Goal: Task Accomplishment & Management: Use online tool/utility

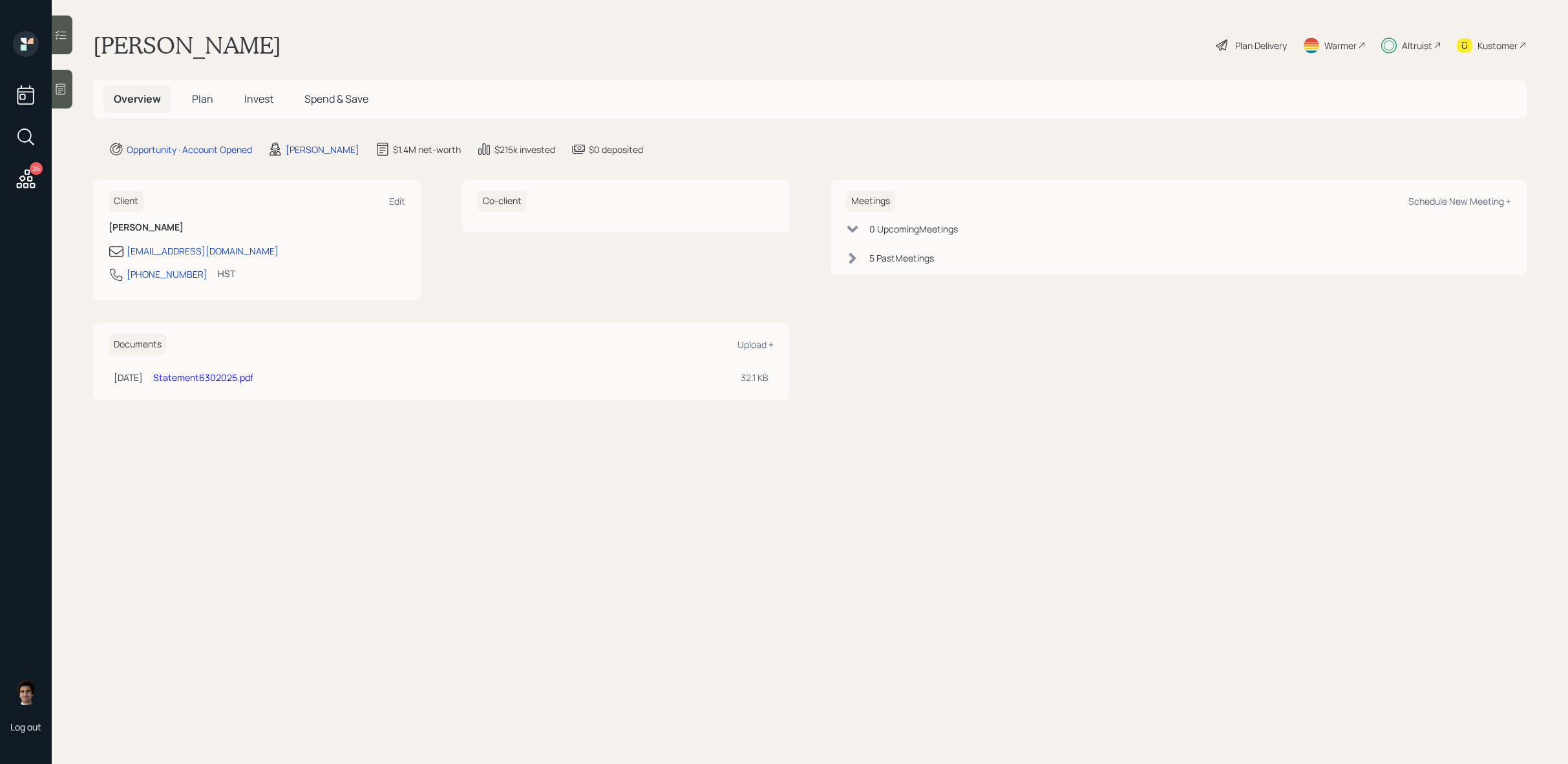
click at [26, 186] on icon at bounding box center [26, 179] width 23 height 23
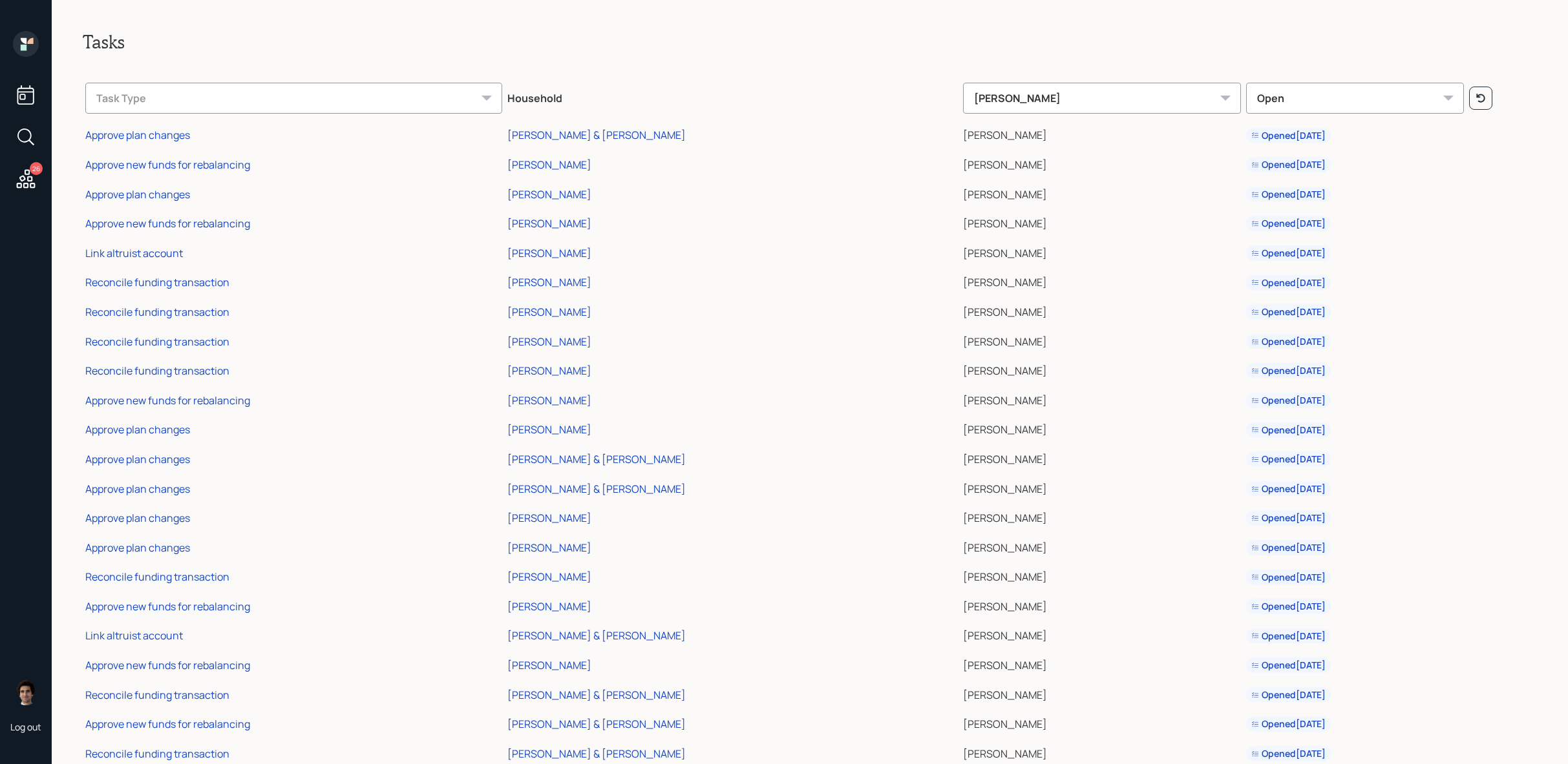
scroll to position [151, 0]
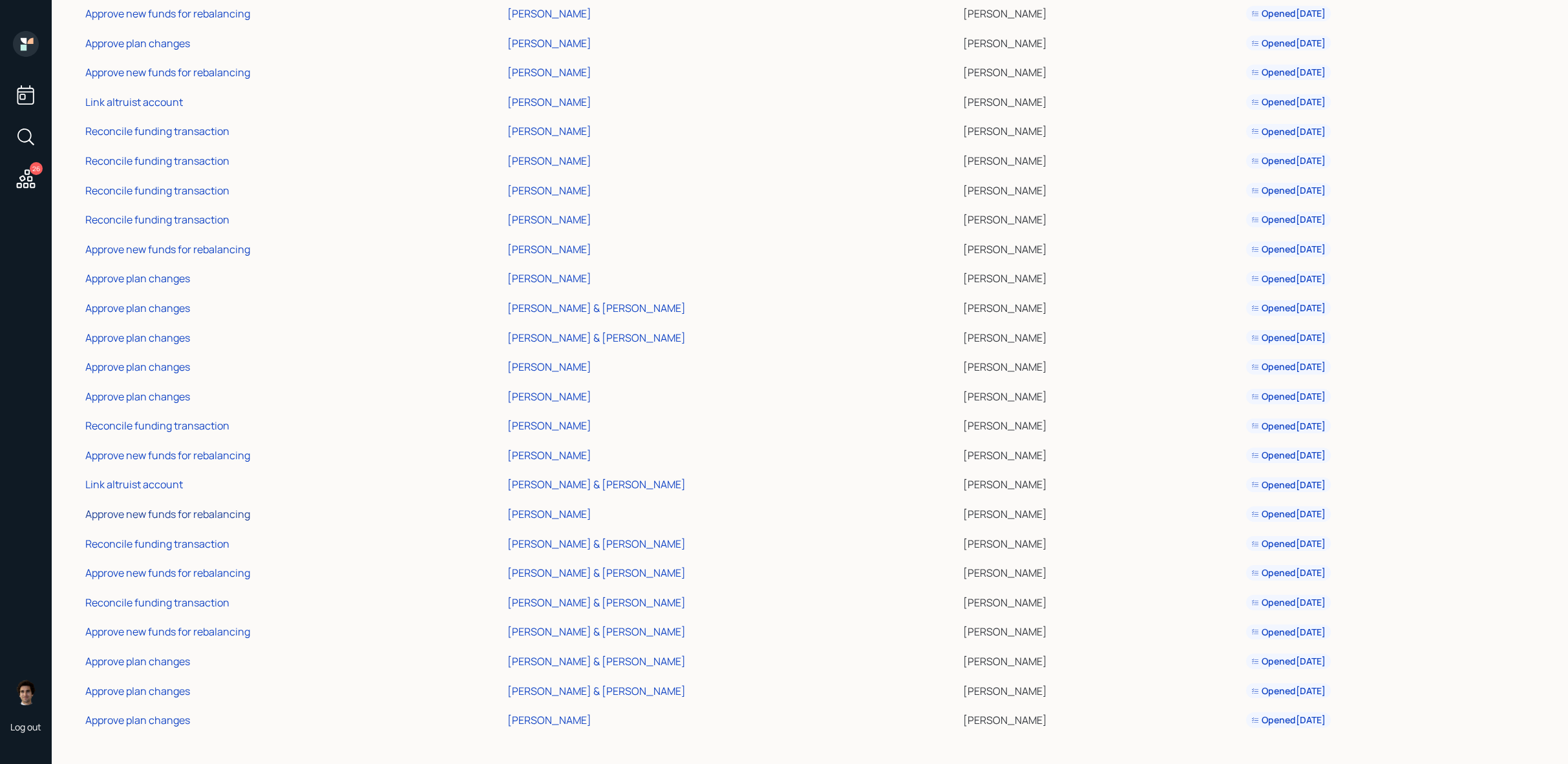
click at [188, 515] on div "Approve new funds for rebalancing" at bounding box center [167, 514] width 165 height 14
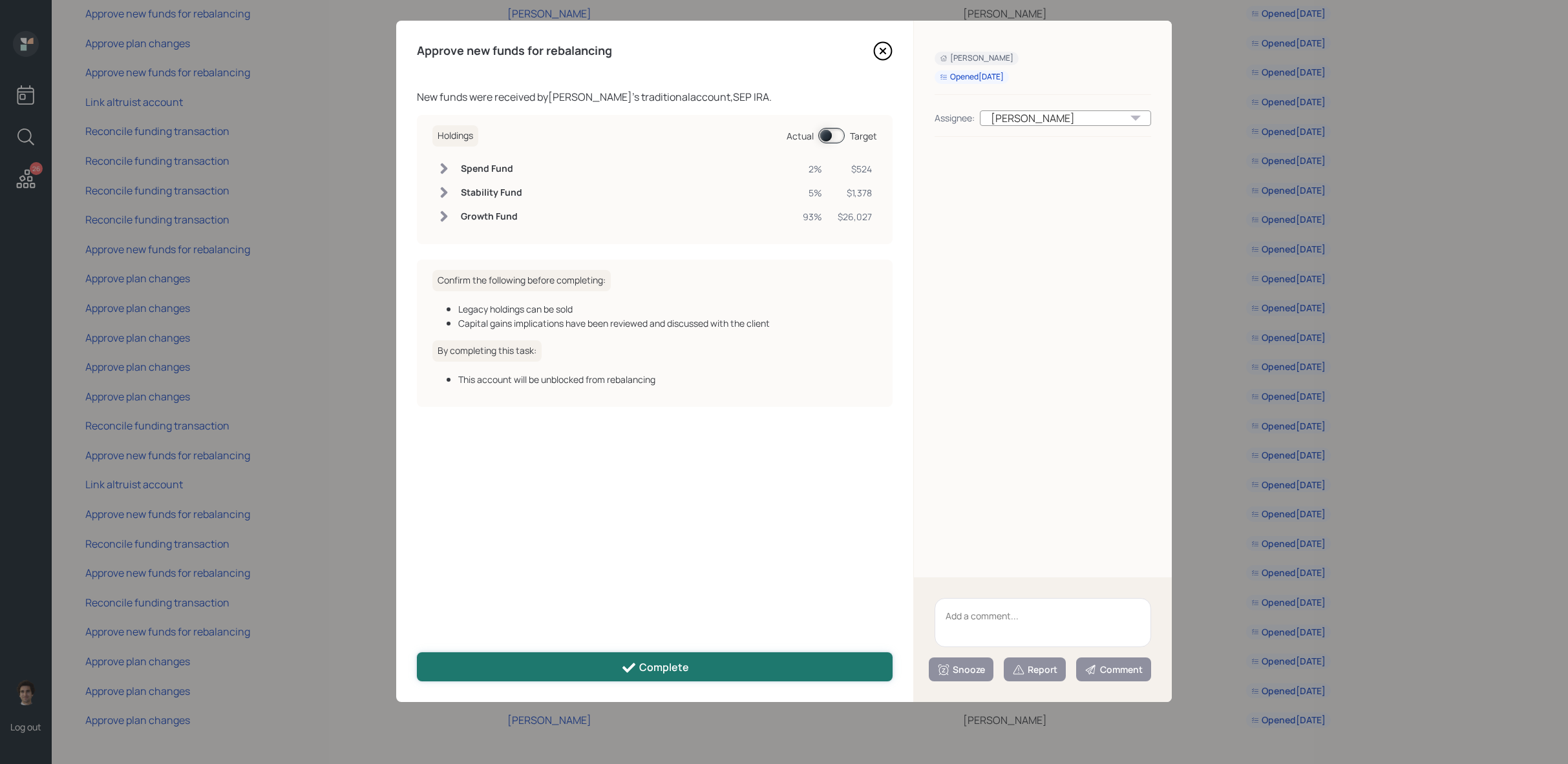
click at [844, 671] on button "Complete" at bounding box center [655, 666] width 476 height 29
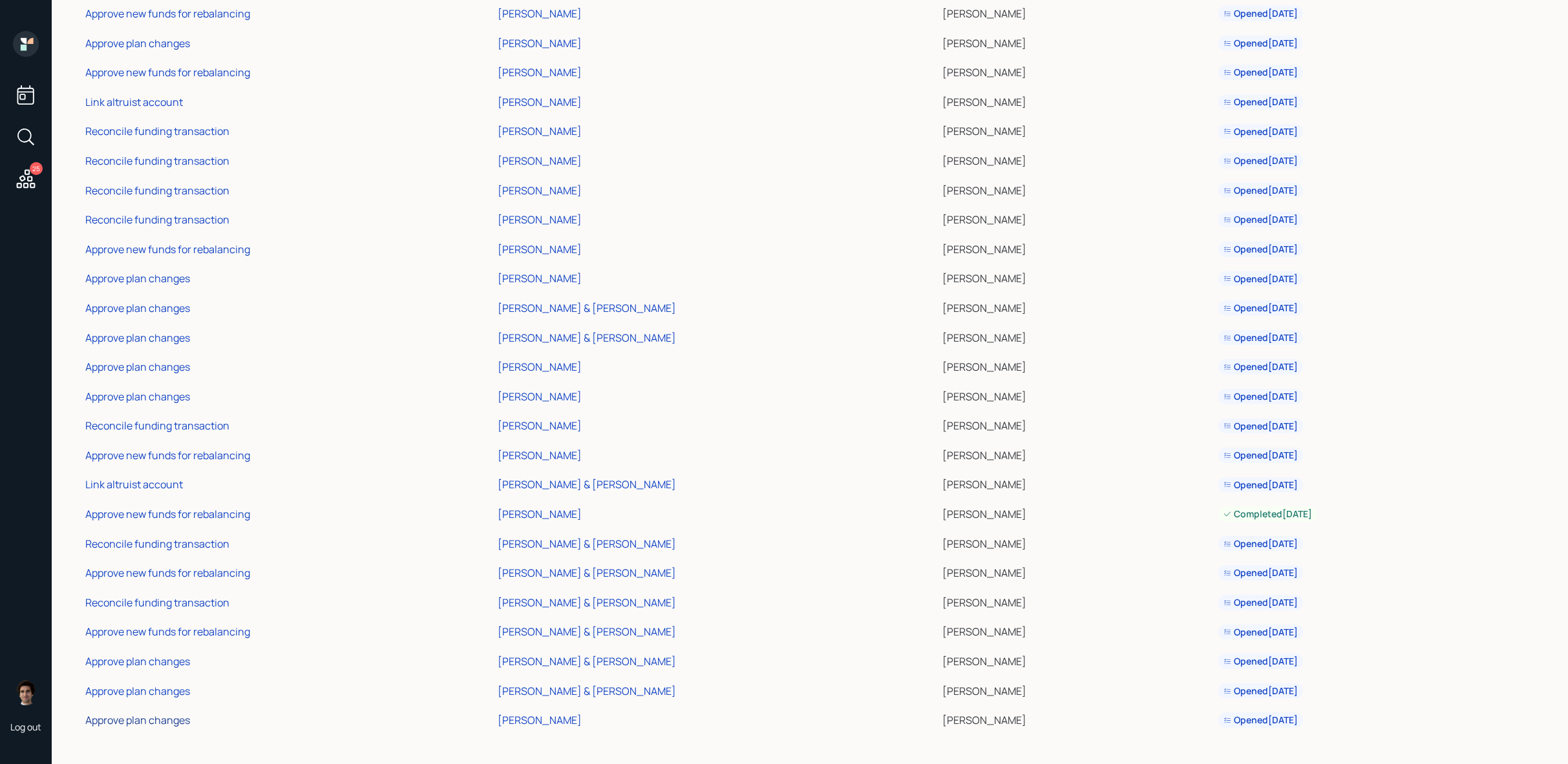
click at [135, 718] on div "Approve plan changes" at bounding box center [138, 720] width 104 height 14
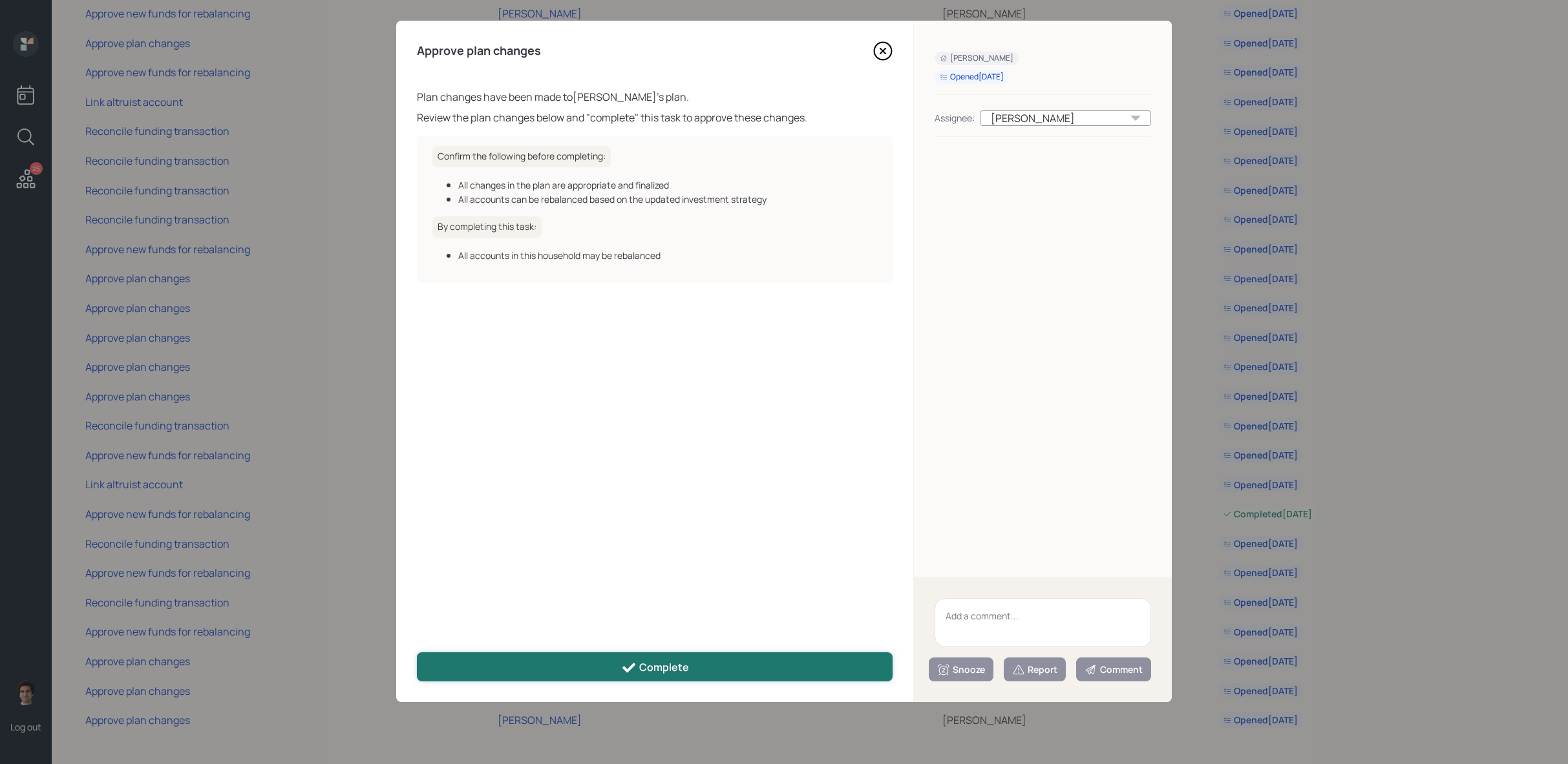
click at [501, 664] on button "Complete" at bounding box center [655, 666] width 476 height 29
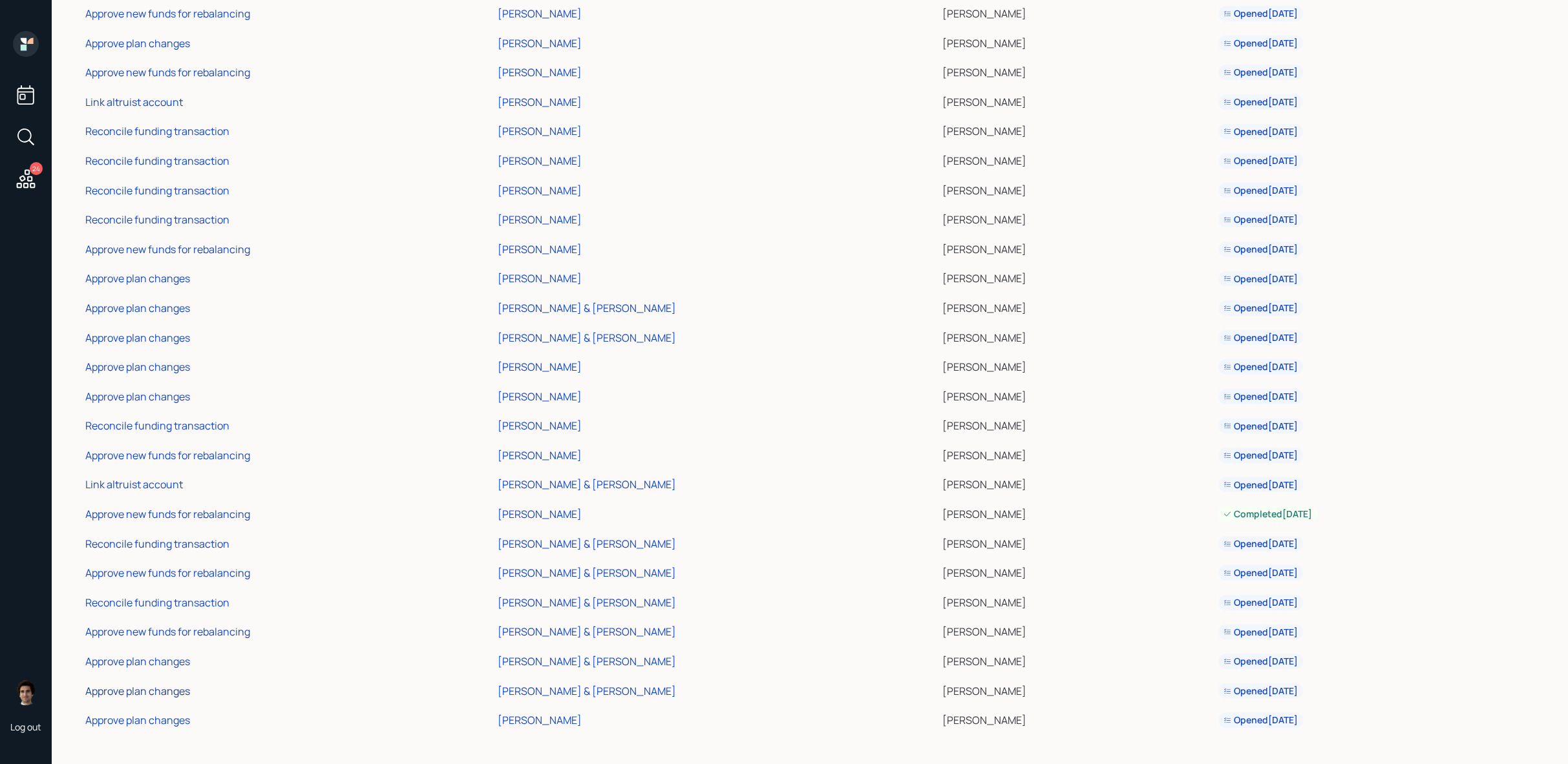
click at [146, 696] on div "Approve plan changes" at bounding box center [138, 691] width 104 height 14
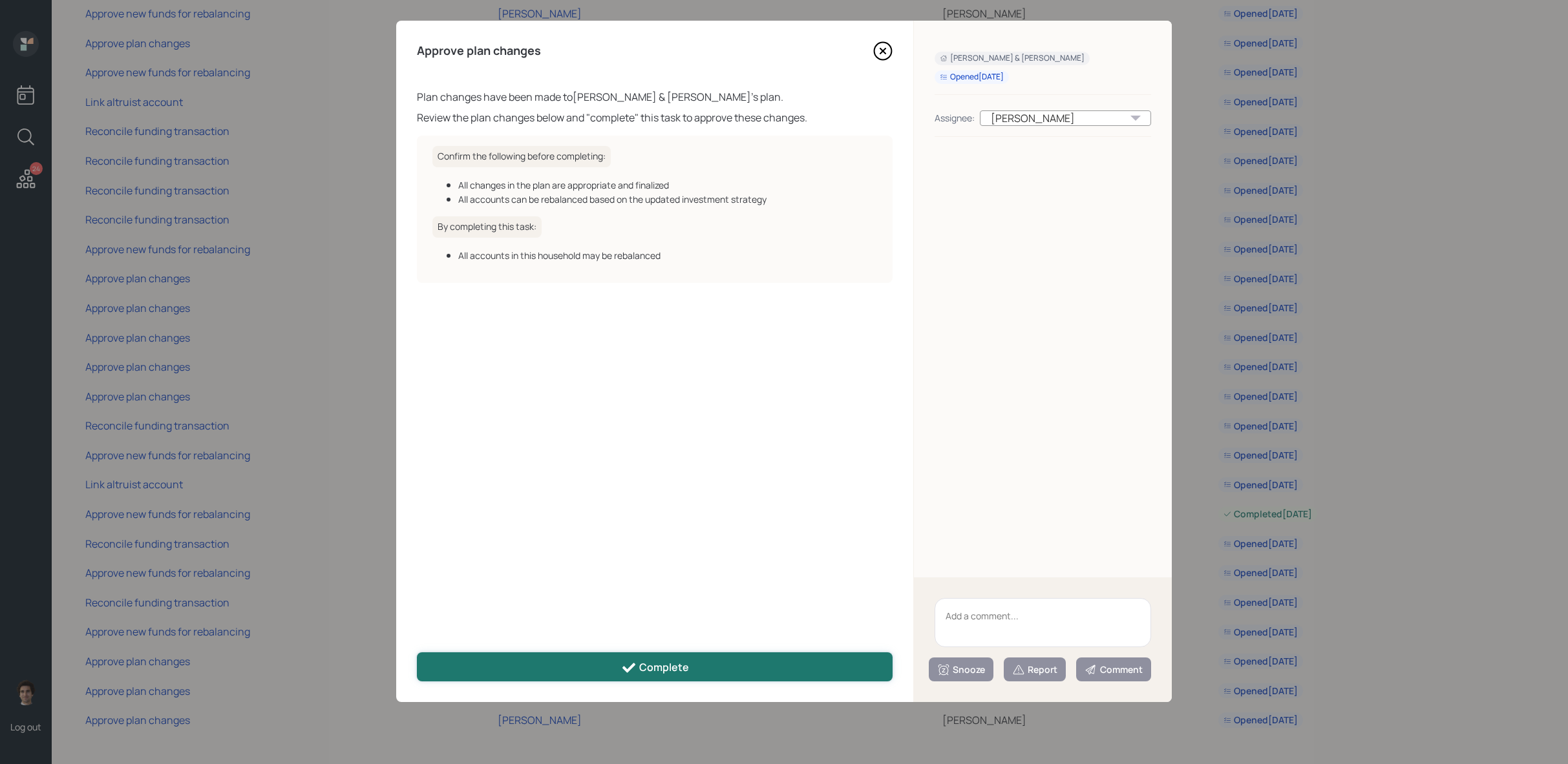
click at [532, 659] on button "Complete" at bounding box center [655, 666] width 476 height 29
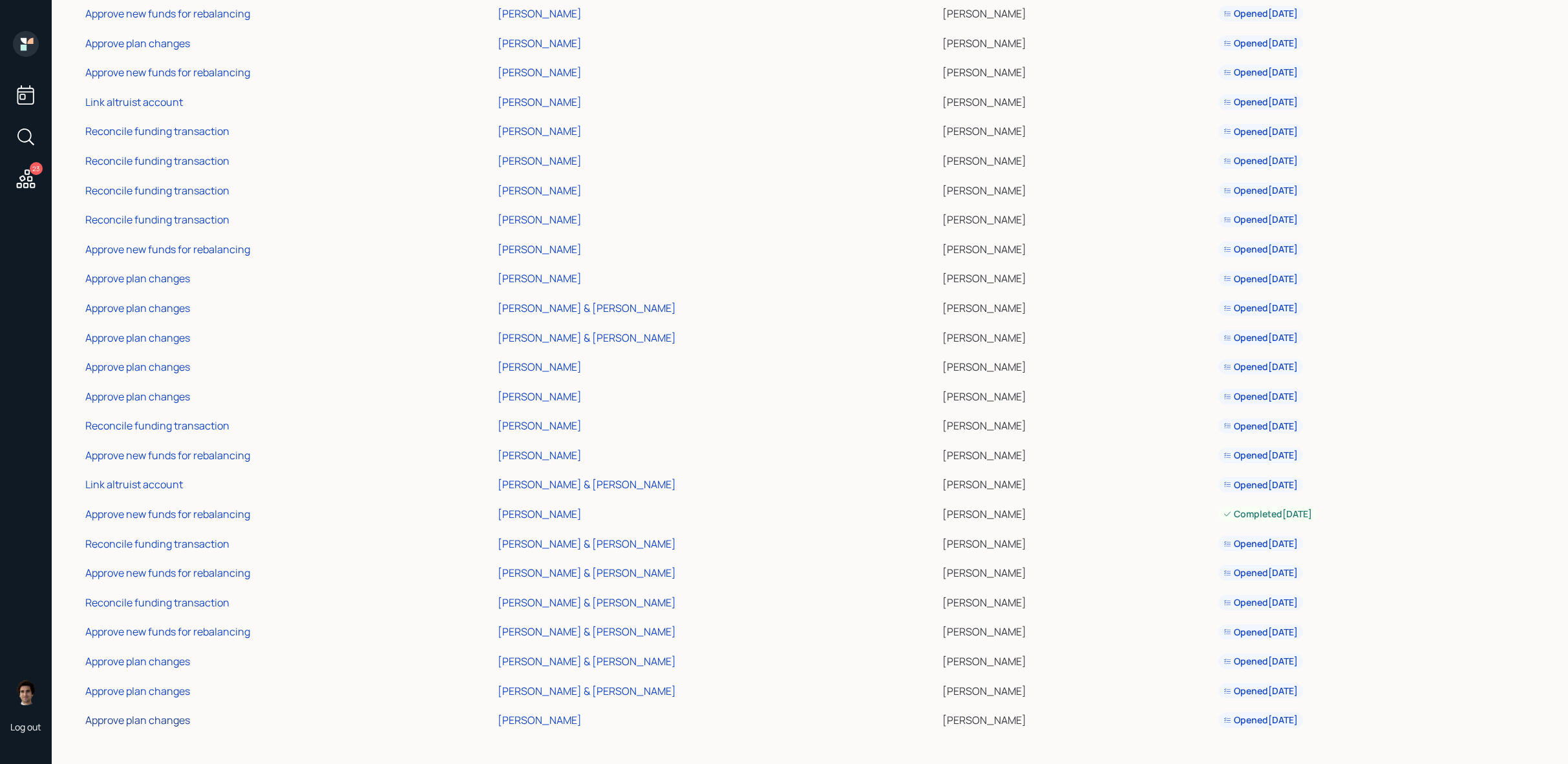
click at [173, 717] on div "Approve plan changes" at bounding box center [138, 720] width 104 height 14
